Goal: Task Accomplishment & Management: Complete application form

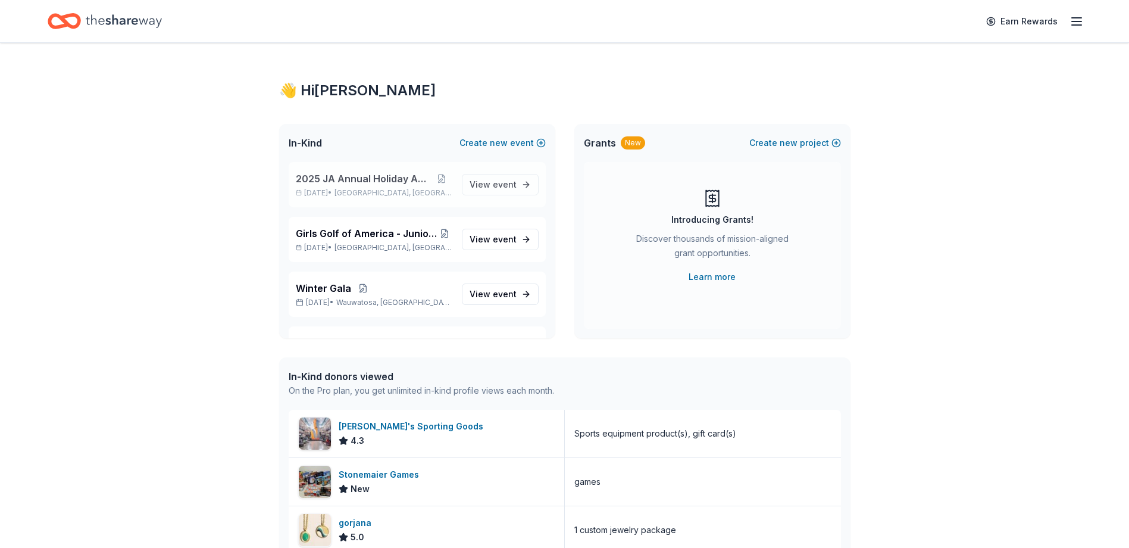
click at [357, 179] on span "2025 JA Annual Holiday Auction" at bounding box center [363, 178] width 135 height 14
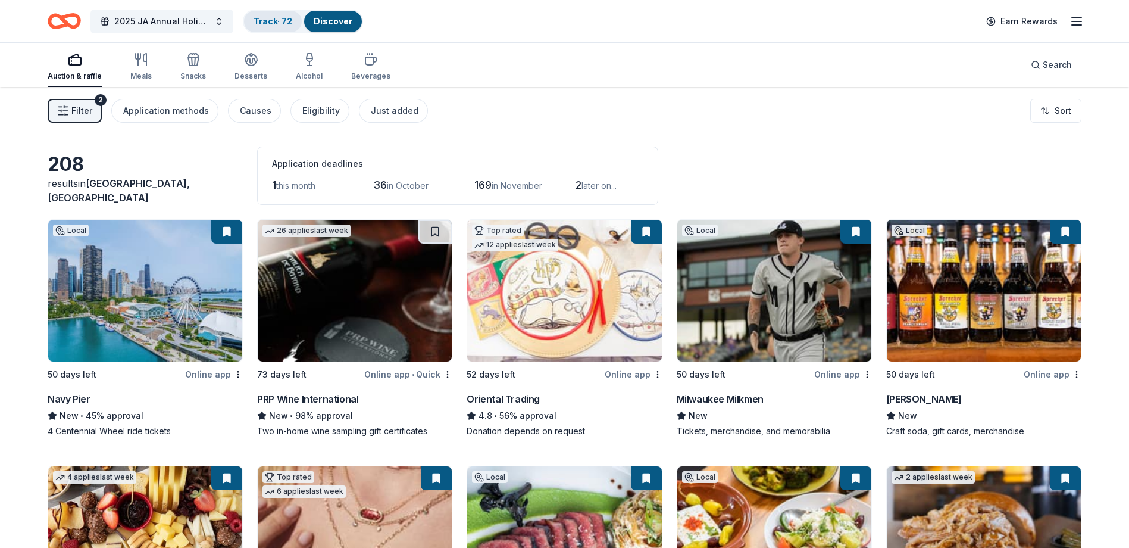
click at [270, 23] on link "Track · 72" at bounding box center [273, 21] width 39 height 10
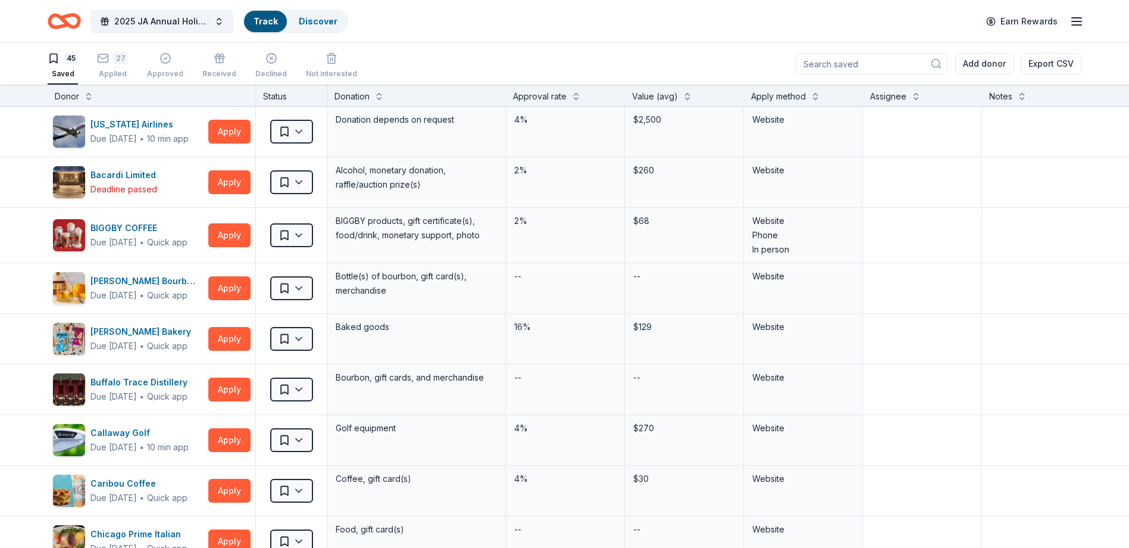
scroll to position [1, 0]
click at [270, 19] on link "Track" at bounding box center [266, 21] width 24 height 10
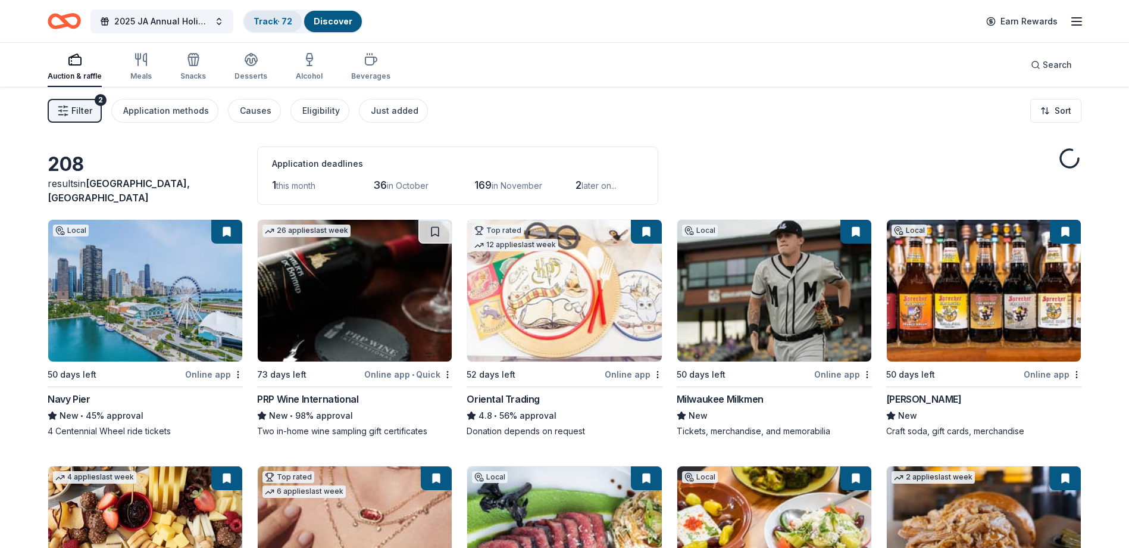
click at [276, 25] on link "Track · 72" at bounding box center [273, 21] width 39 height 10
click at [274, 22] on link "Track · 72" at bounding box center [273, 21] width 39 height 10
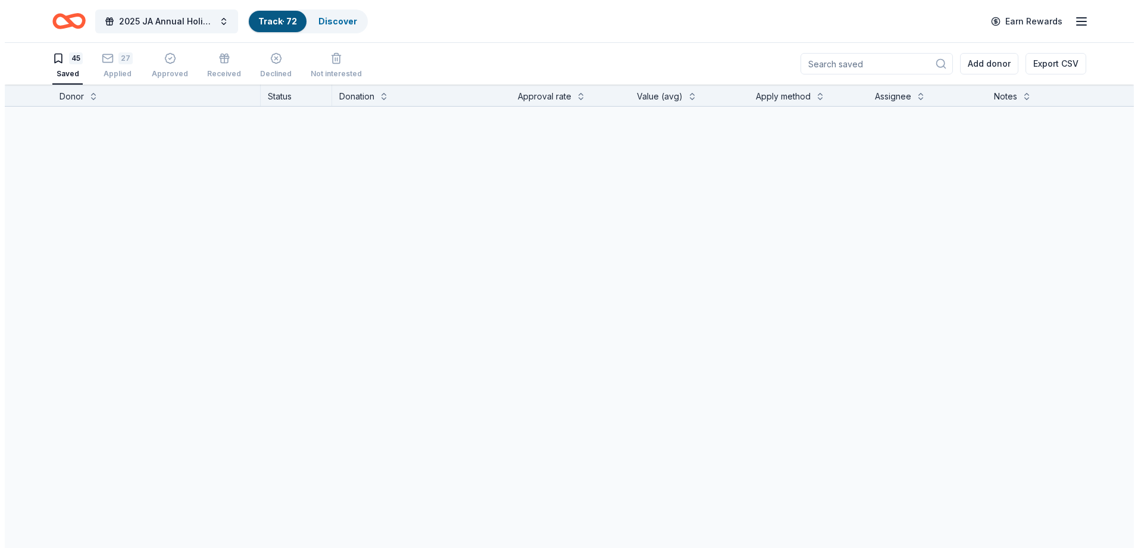
scroll to position [1, 0]
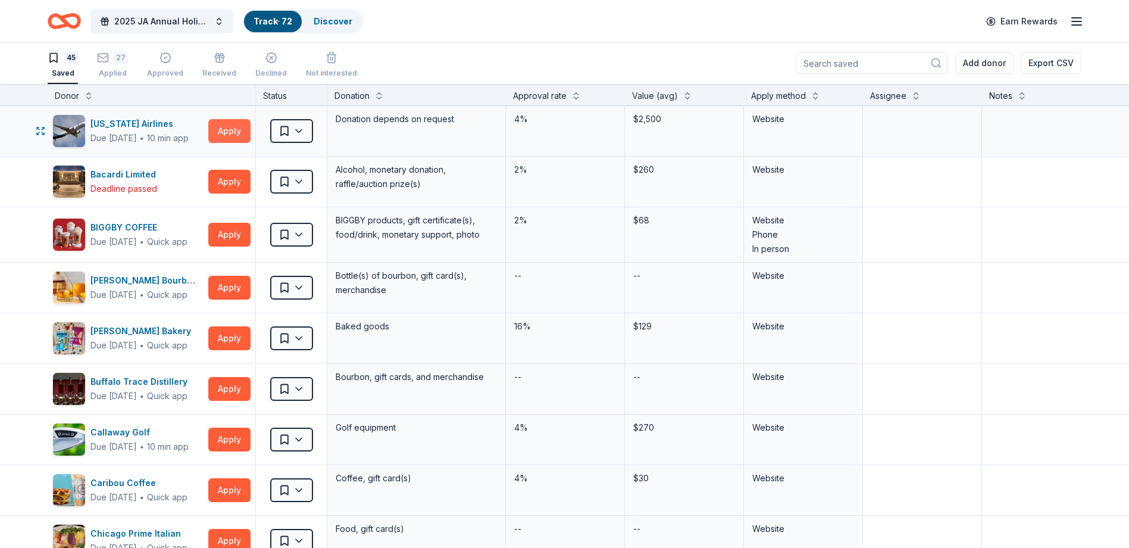
click at [230, 132] on button "Apply" at bounding box center [229, 131] width 42 height 24
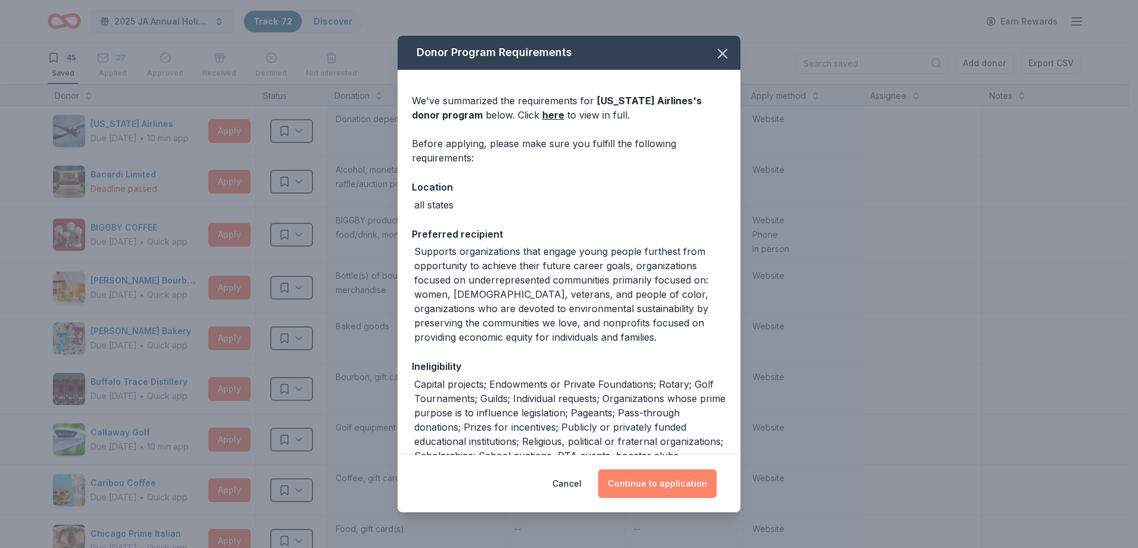
click at [649, 485] on button "Continue to application" at bounding box center [657, 483] width 118 height 29
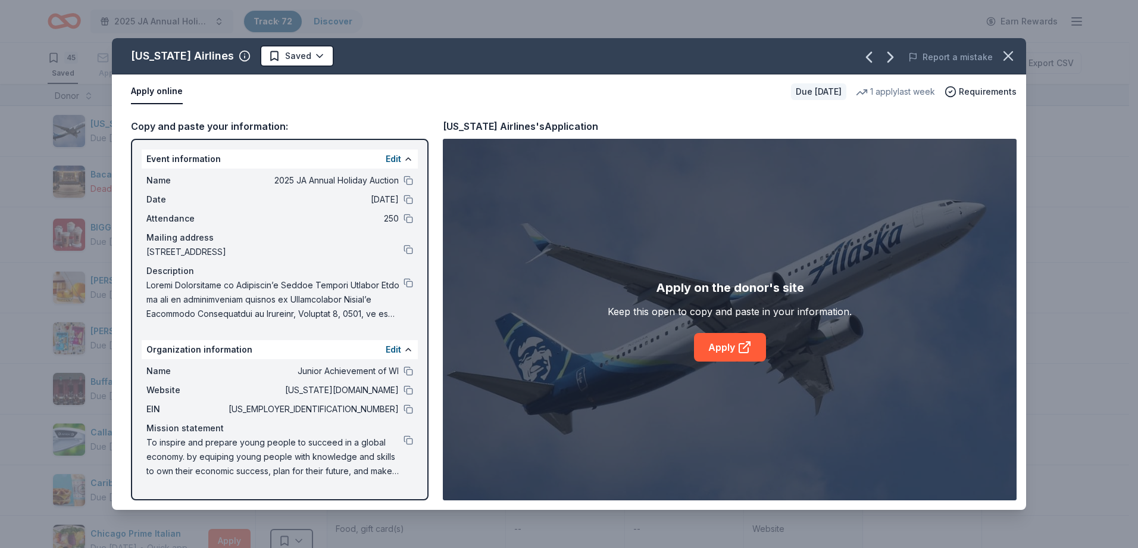
drag, startPoint x: 141, startPoint y: 159, endPoint x: 295, endPoint y: 204, distance: 160.5
click at [301, 204] on div "Event information Edit Name 2025 JA Annual Holiday Auction Date [DATE] Attendan…" at bounding box center [280, 319] width 298 height 361
click at [157, 173] on span "Name" at bounding box center [186, 180] width 80 height 14
click at [392, 156] on button "Edit" at bounding box center [393, 159] width 15 height 14
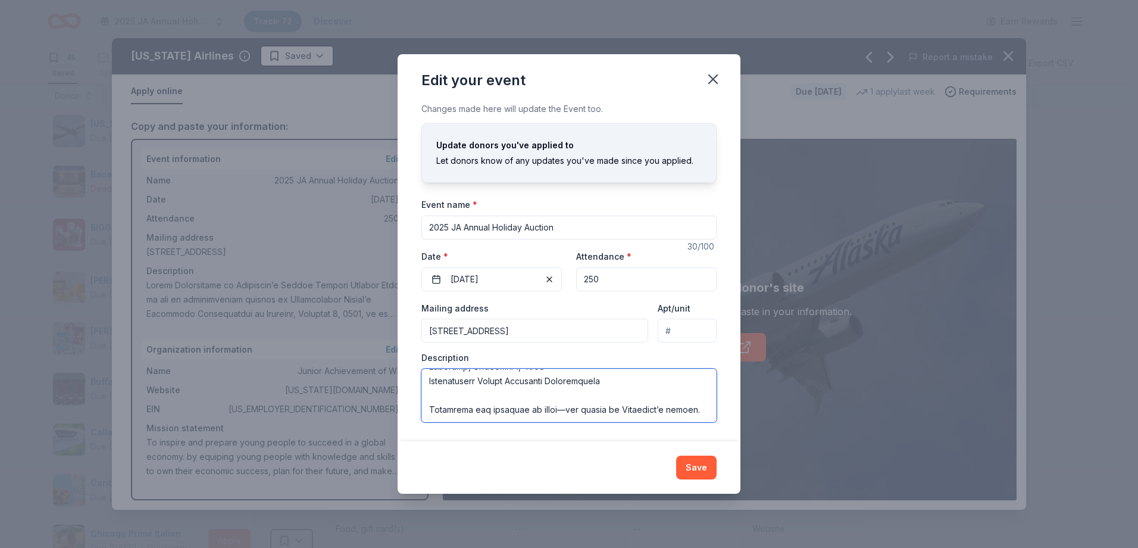
scroll to position [414, 0]
drag, startPoint x: 431, startPoint y: 378, endPoint x: 713, endPoint y: 413, distance: 283.8
click at [713, 413] on textarea at bounding box center [568, 395] width 295 height 54
click at [713, 78] on icon "button" at bounding box center [713, 79] width 17 height 17
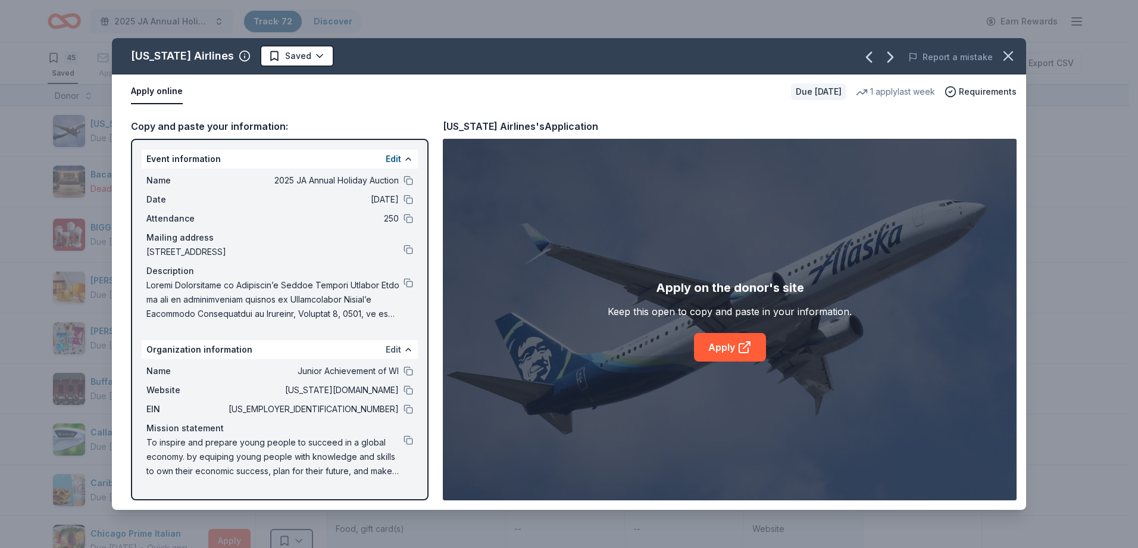
click at [389, 350] on button "Edit" at bounding box center [393, 349] width 15 height 14
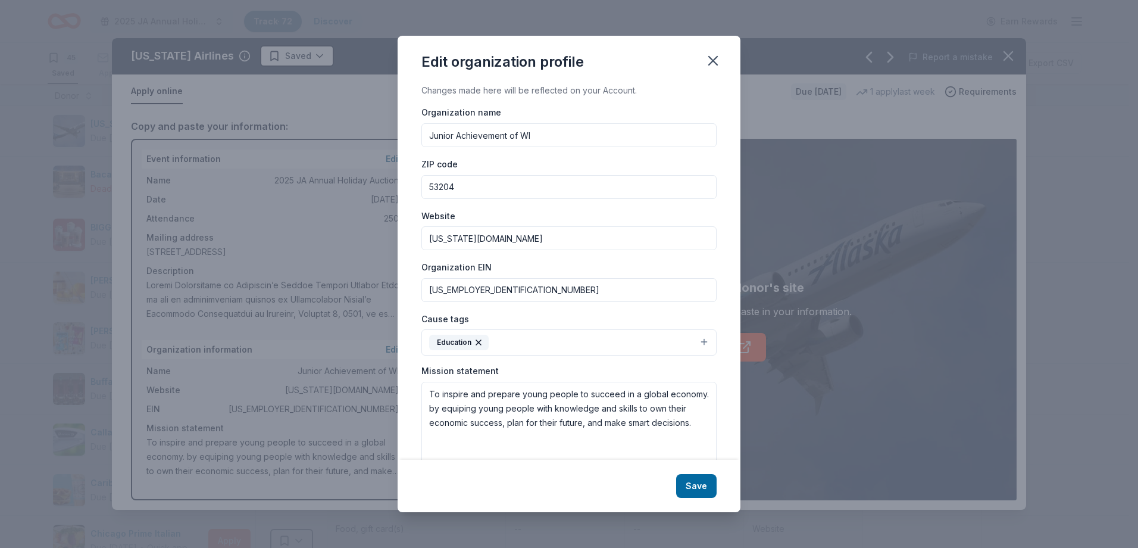
drag, startPoint x: 504, startPoint y: 291, endPoint x: 421, endPoint y: 289, distance: 82.8
click at [421, 289] on input "[US_EMPLOYER_IDENTIFICATION_NUMBER]" at bounding box center [568, 290] width 295 height 24
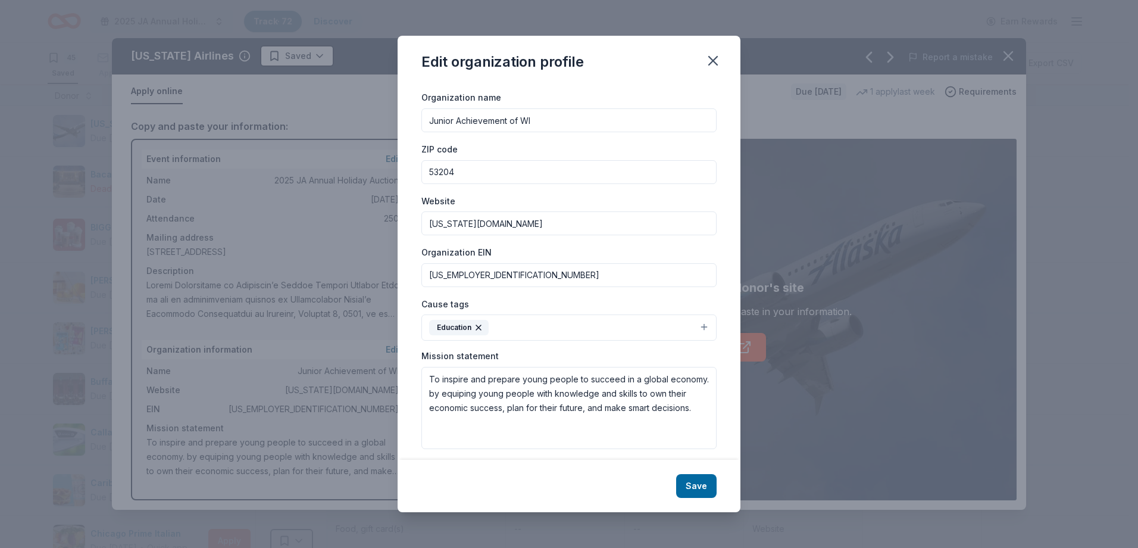
scroll to position [23, 0]
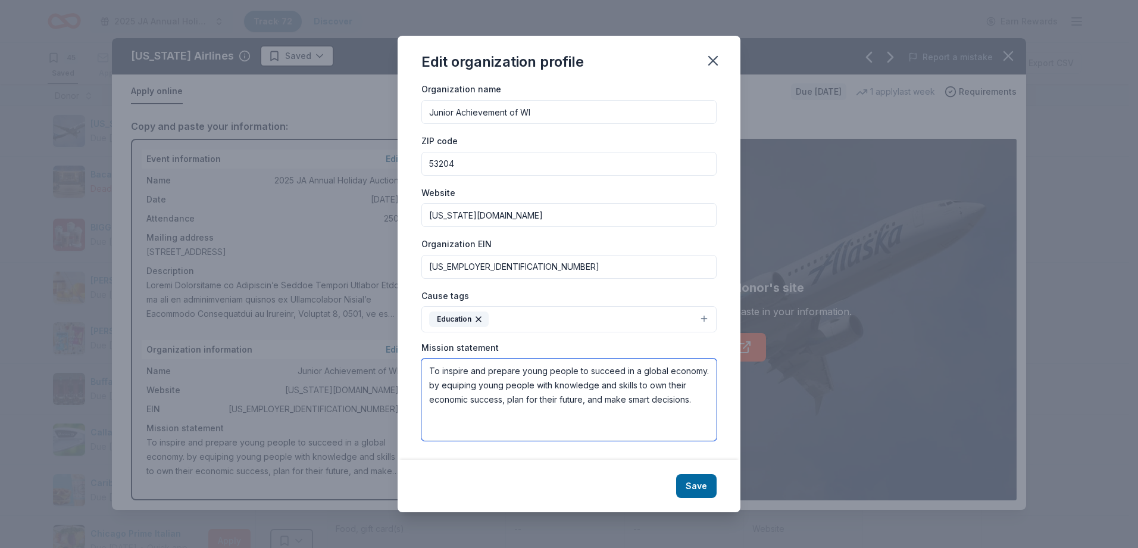
drag, startPoint x: 429, startPoint y: 370, endPoint x: 510, endPoint y: 418, distance: 94.5
click at [510, 418] on textarea "To inspire and prepare young people to succeed in a global economy. by equiping…" at bounding box center [568, 399] width 295 height 82
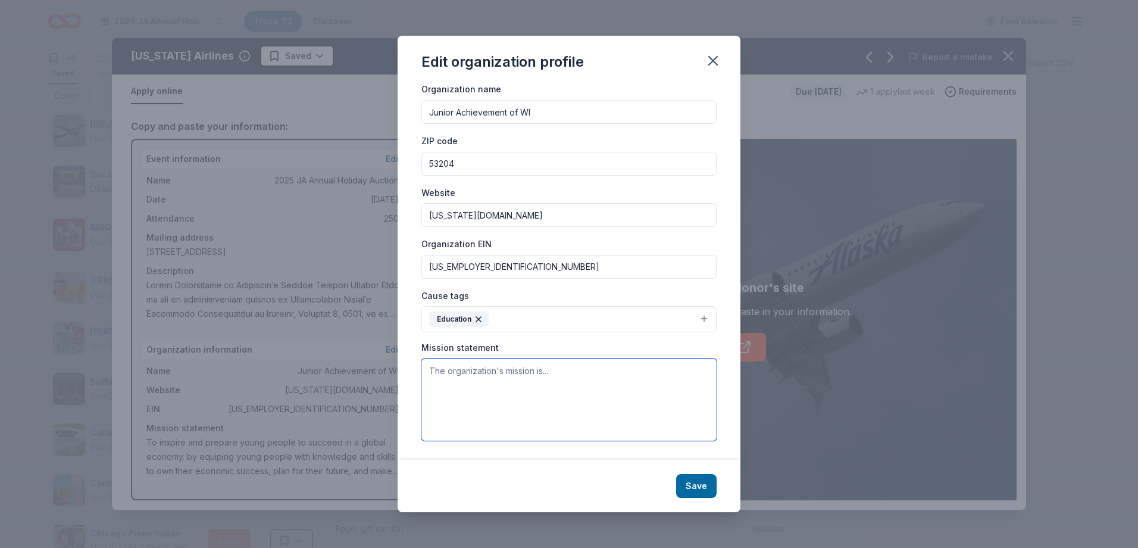
paste textarea "To inspire and prepare young people to succeed in a global economy. by equiping…"
type textarea "To inspire and prepare young people to succeed in a global economy. by equiping…"
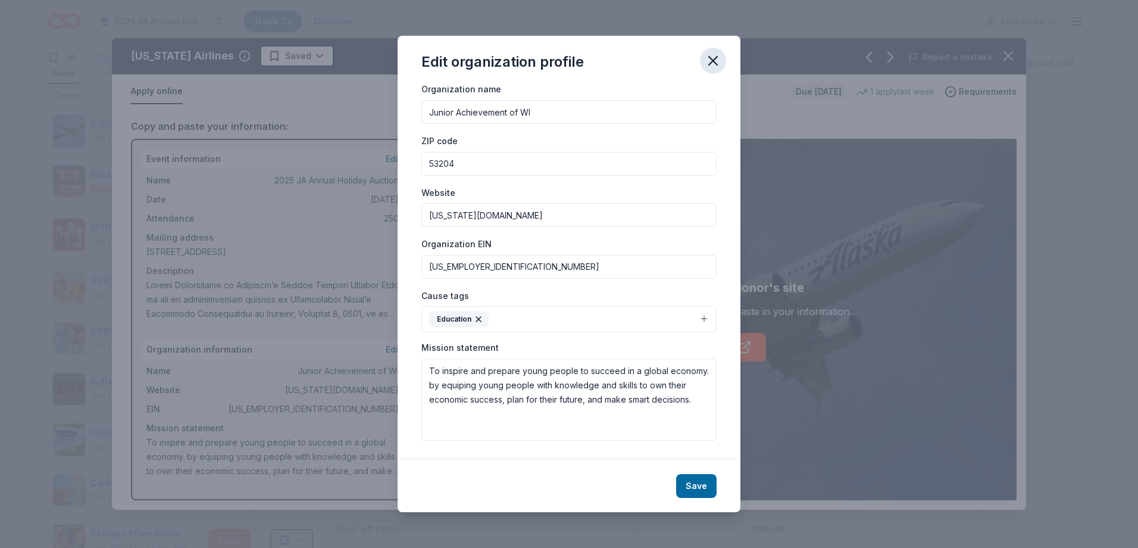
click at [710, 57] on icon "button" at bounding box center [713, 60] width 17 height 17
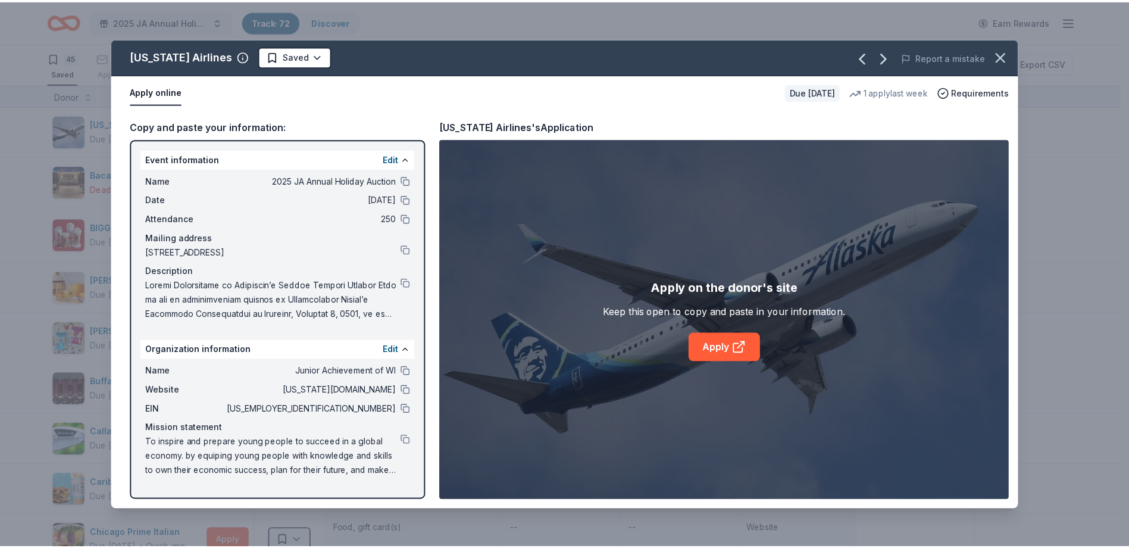
scroll to position [0, 0]
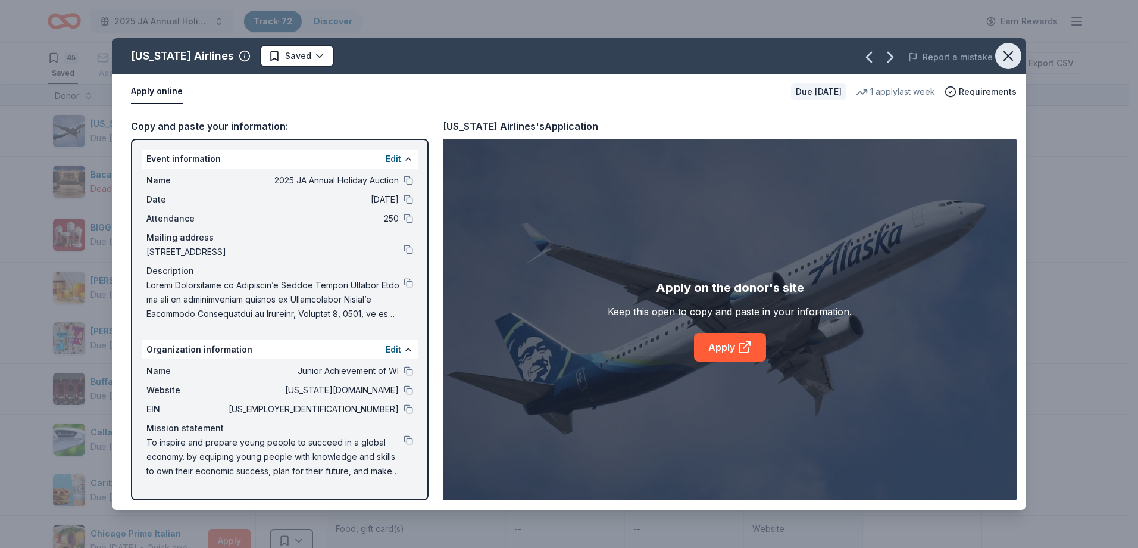
click at [1002, 49] on span at bounding box center [1008, 56] width 26 height 26
click at [1007, 52] on icon "button" at bounding box center [1008, 56] width 17 height 17
